Goal: Information Seeking & Learning: Find specific fact

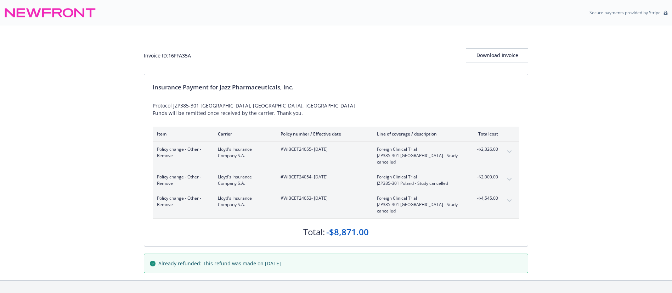
click at [183, 292] on div "CA License # 0H55918" at bounding box center [336, 295] width 382 height 7
copy div "0H55918"
drag, startPoint x: 334, startPoint y: 218, endPoint x: 367, endPoint y: 216, distance: 33.3
click at [367, 226] on div "-$8,871.00" at bounding box center [347, 232] width 43 height 12
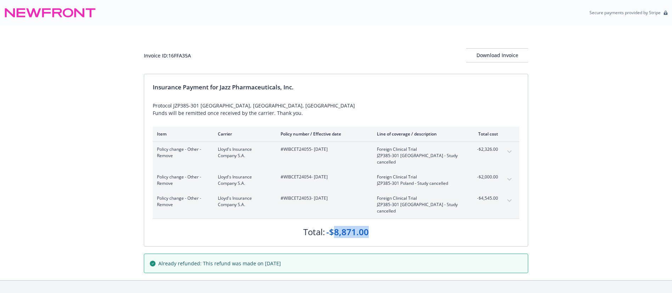
copy div "8,871.00"
